Goal: Transaction & Acquisition: Purchase product/service

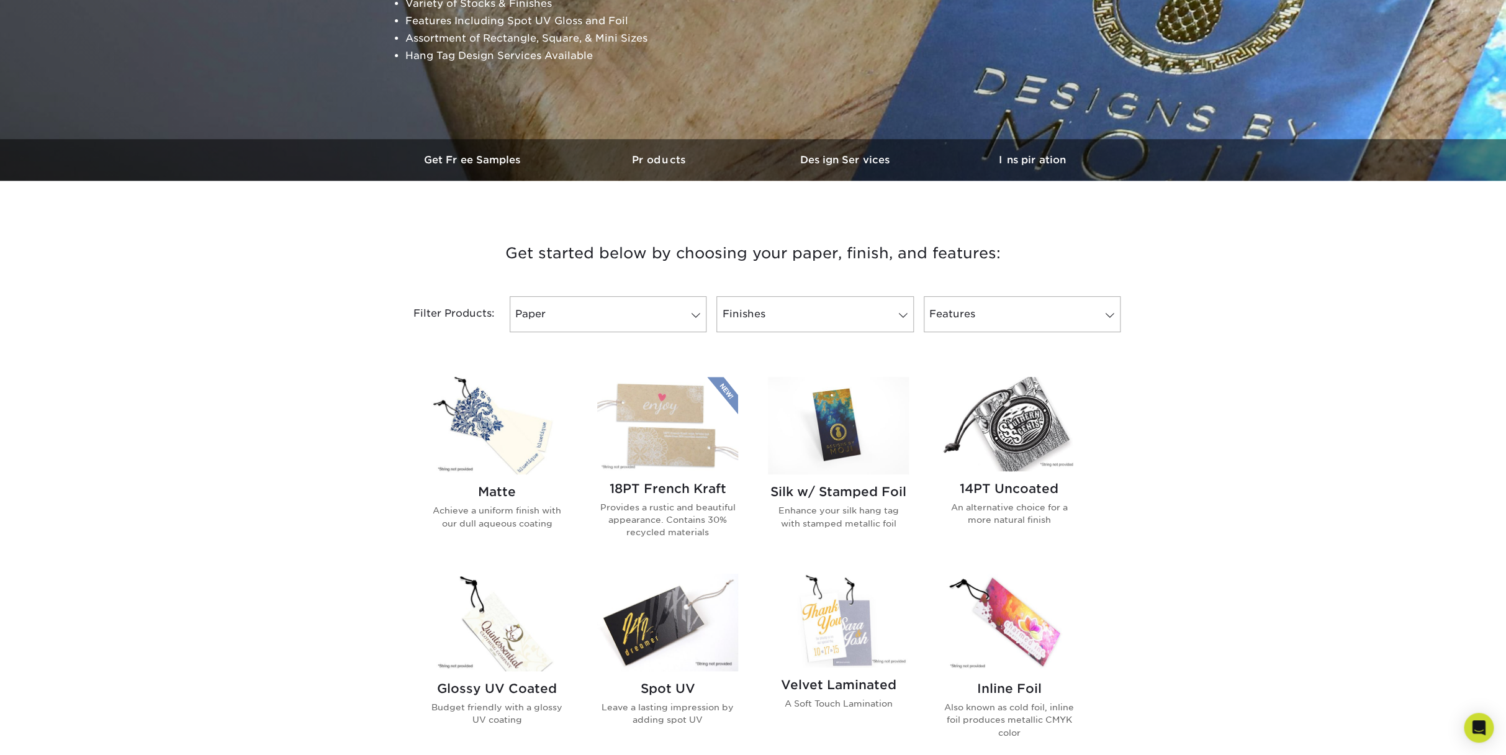
scroll to position [248, 0]
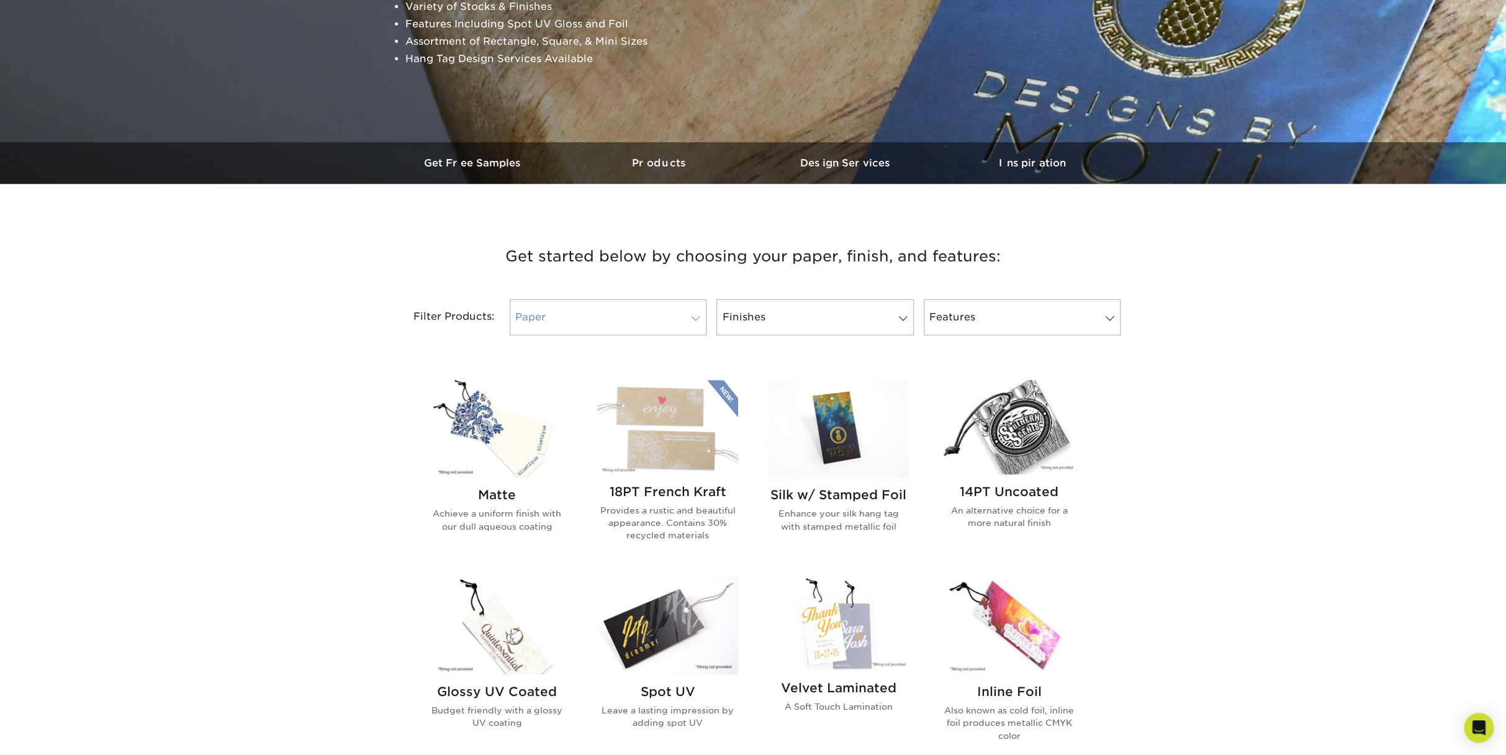
click at [542, 331] on link "Paper" at bounding box center [608, 317] width 197 height 36
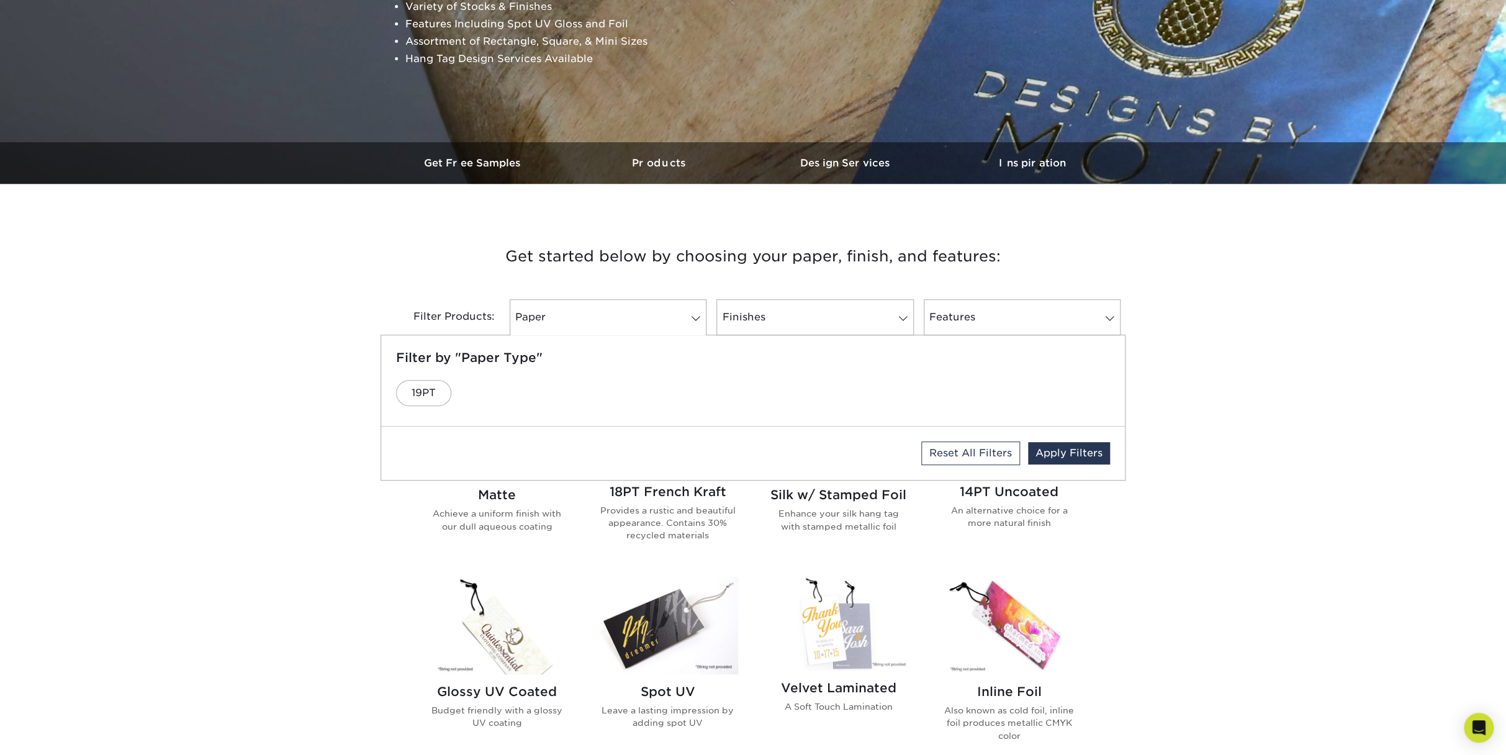
click at [320, 341] on div "Get started below by choosing your paper, finish, and features: Filtered Matche…" at bounding box center [753, 770] width 1506 height 1114
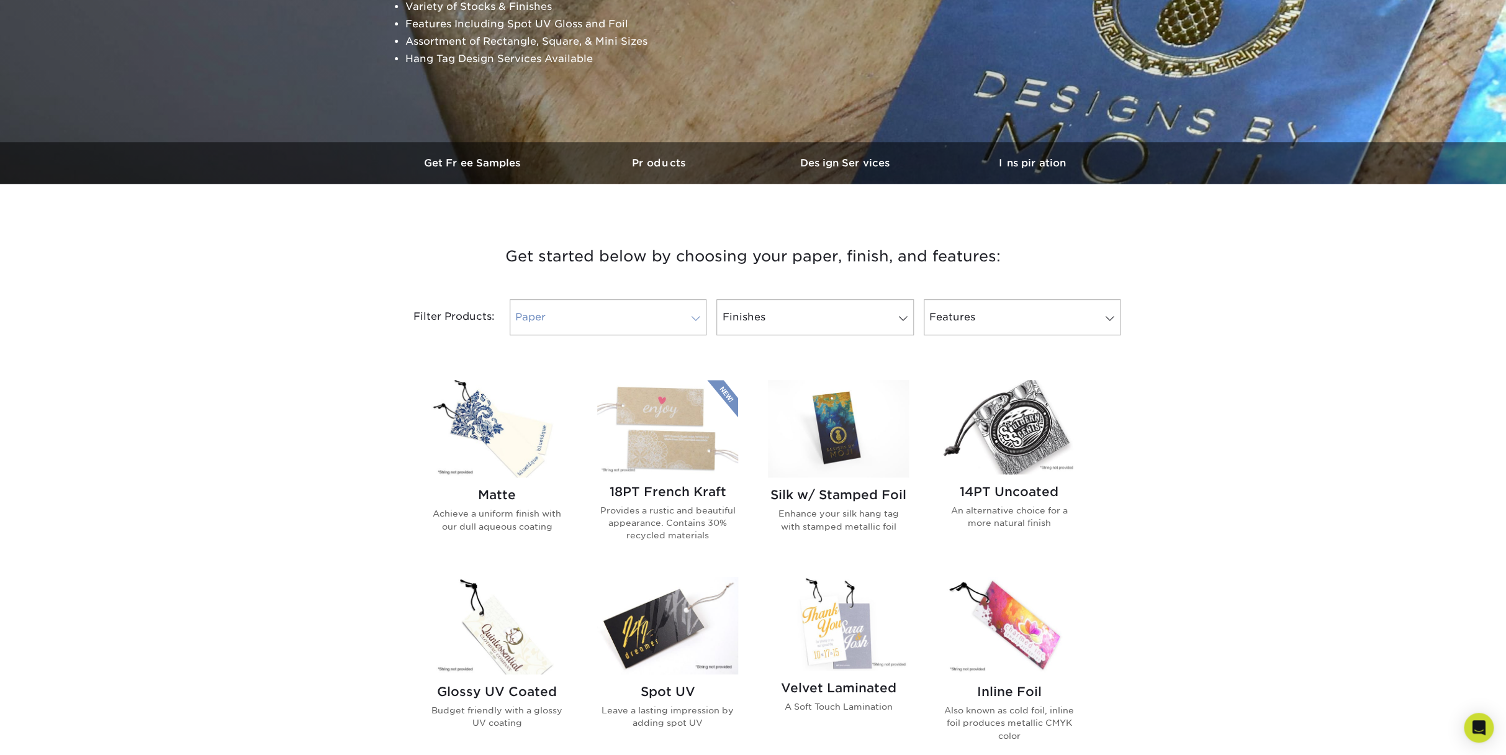
click at [582, 315] on link "Paper" at bounding box center [608, 317] width 197 height 36
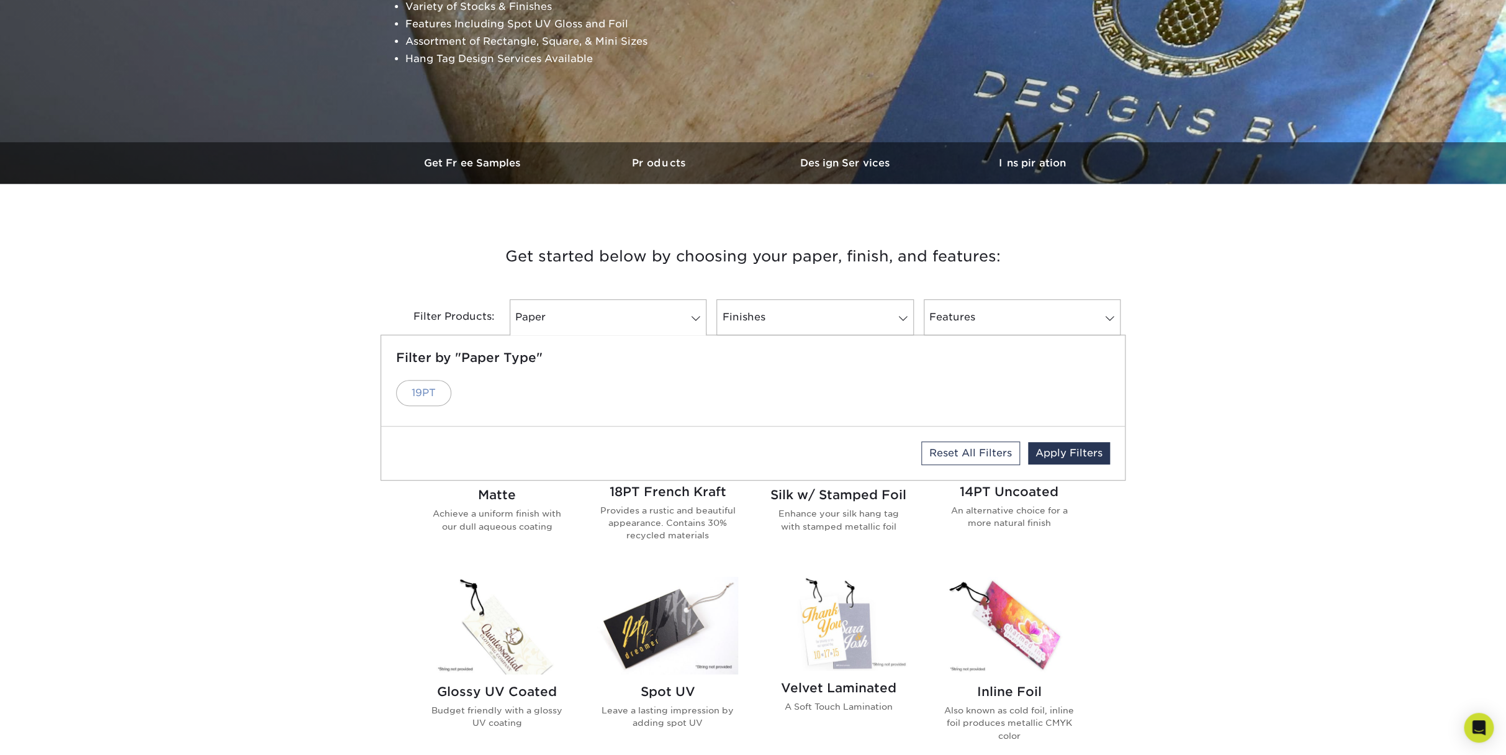
click at [422, 389] on link "19PT" at bounding box center [423, 393] width 55 height 26
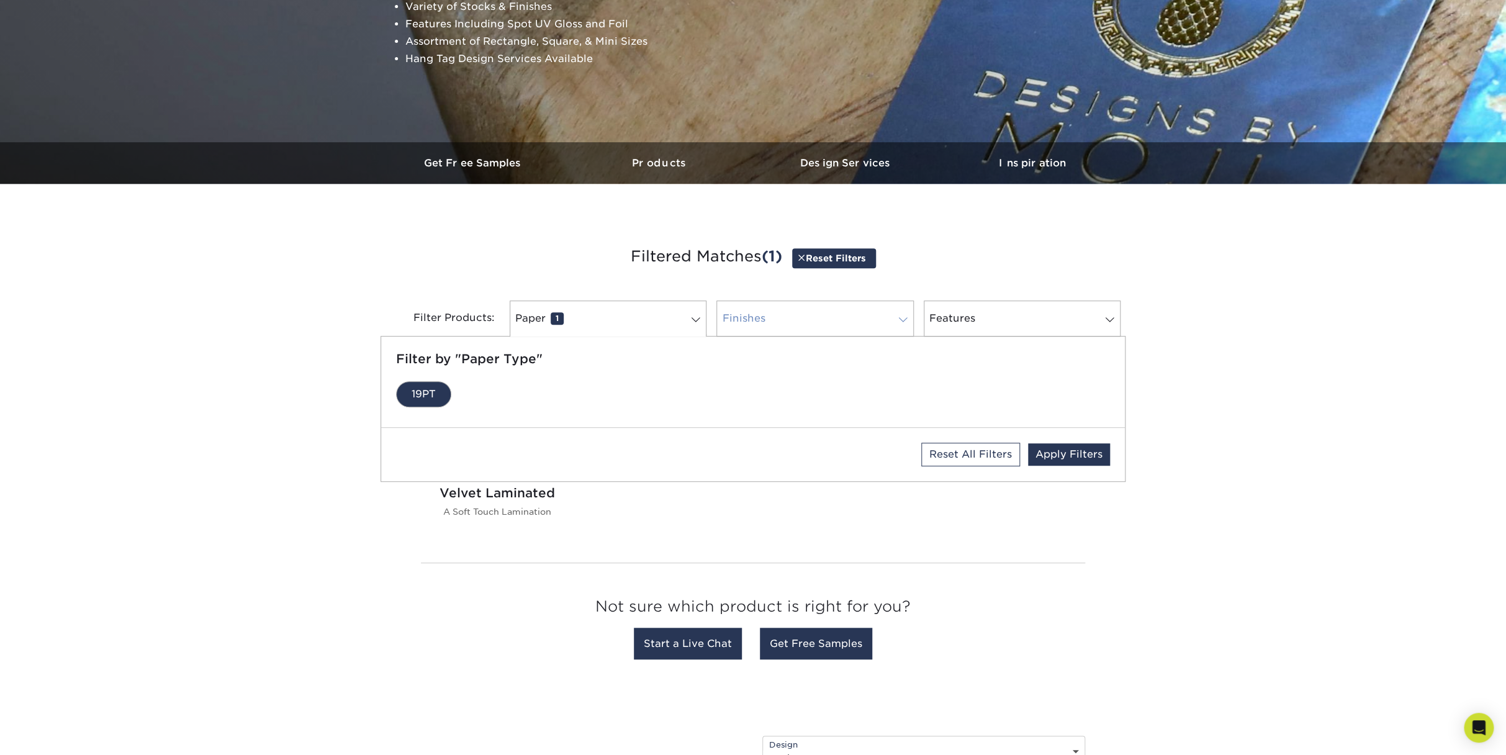
click at [858, 321] on link "Finishes 0" at bounding box center [814, 318] width 197 height 36
drag, startPoint x: 442, startPoint y: 392, endPoint x: 455, endPoint y: 390, distance: 13.1
click at [442, 391] on link "Velvet" at bounding box center [428, 394] width 65 height 26
click at [966, 322] on link "Features 0" at bounding box center [1021, 318] width 197 height 36
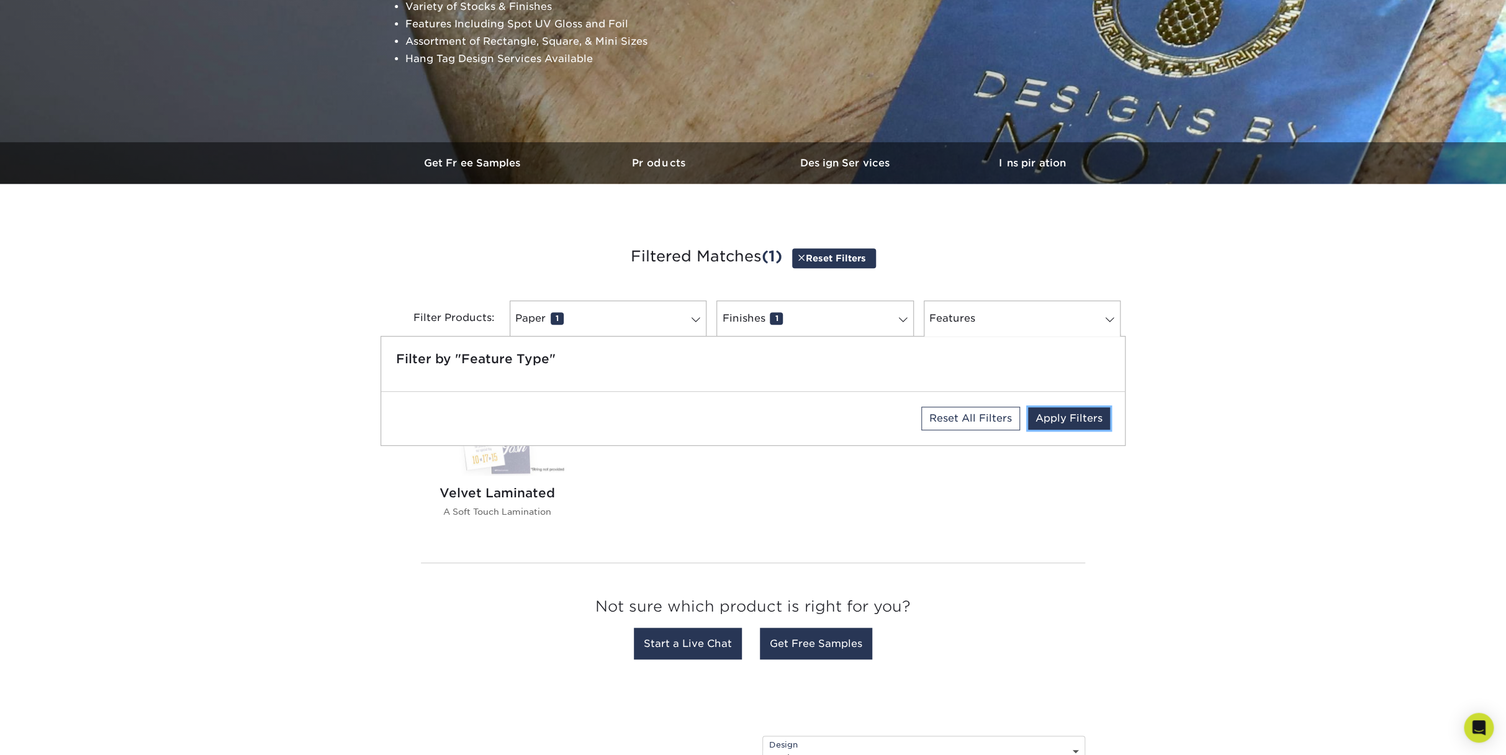
click at [1084, 426] on link "Apply Filters" at bounding box center [1069, 418] width 82 height 22
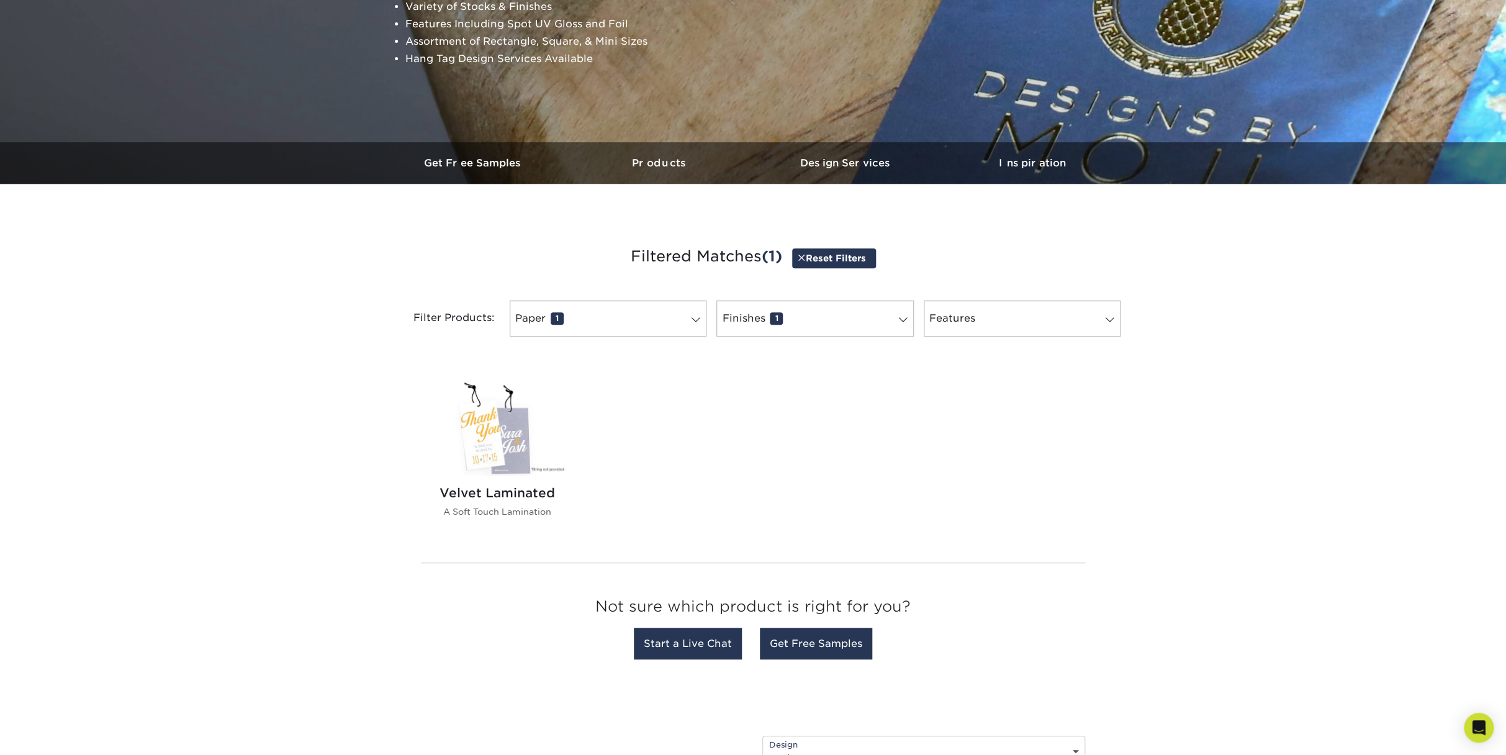
click at [516, 414] on img at bounding box center [496, 428] width 141 height 94
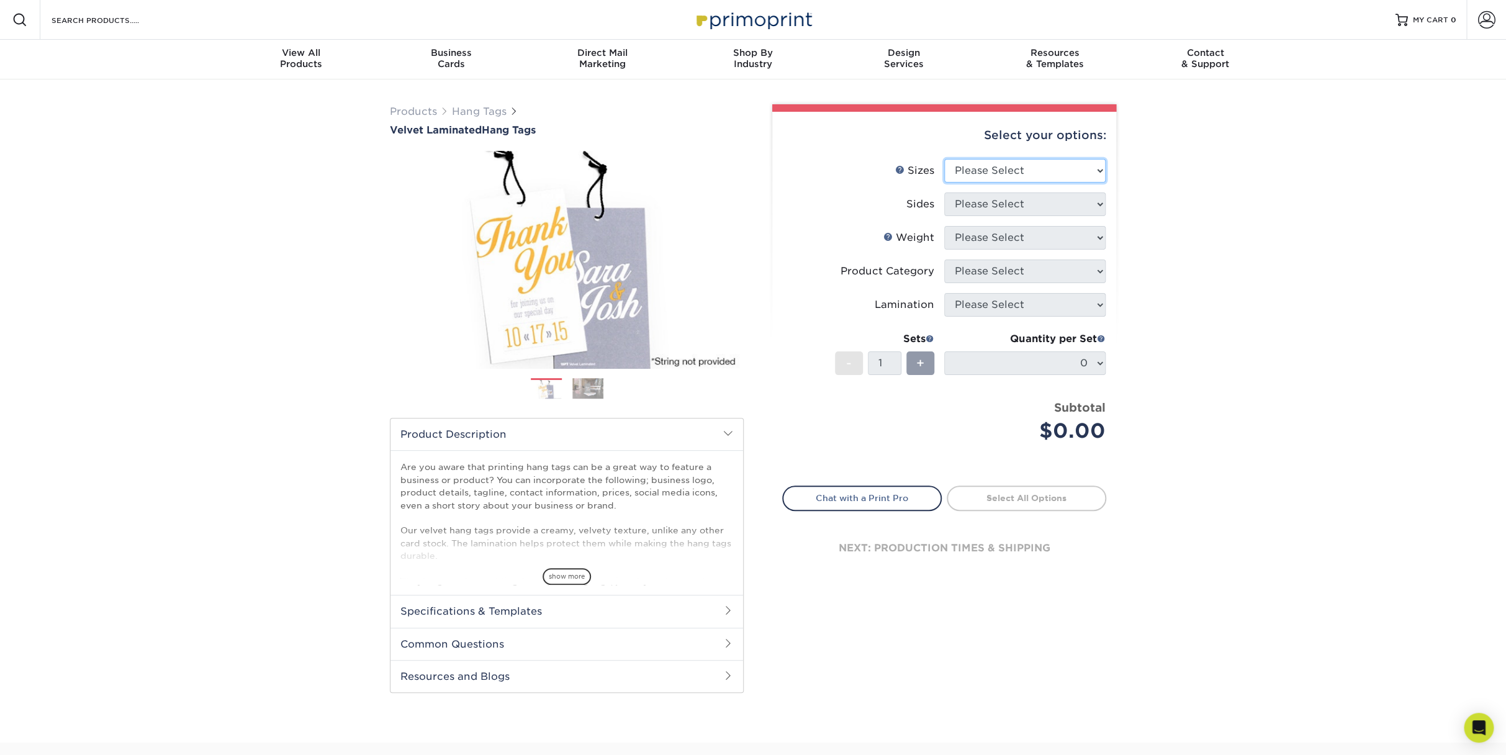
select select "1.50x3.50"
click option "1.5" x 3.5"" at bounding box center [0, 0] width 0 height 0
